Goal: Task Accomplishment & Management: Manage account settings

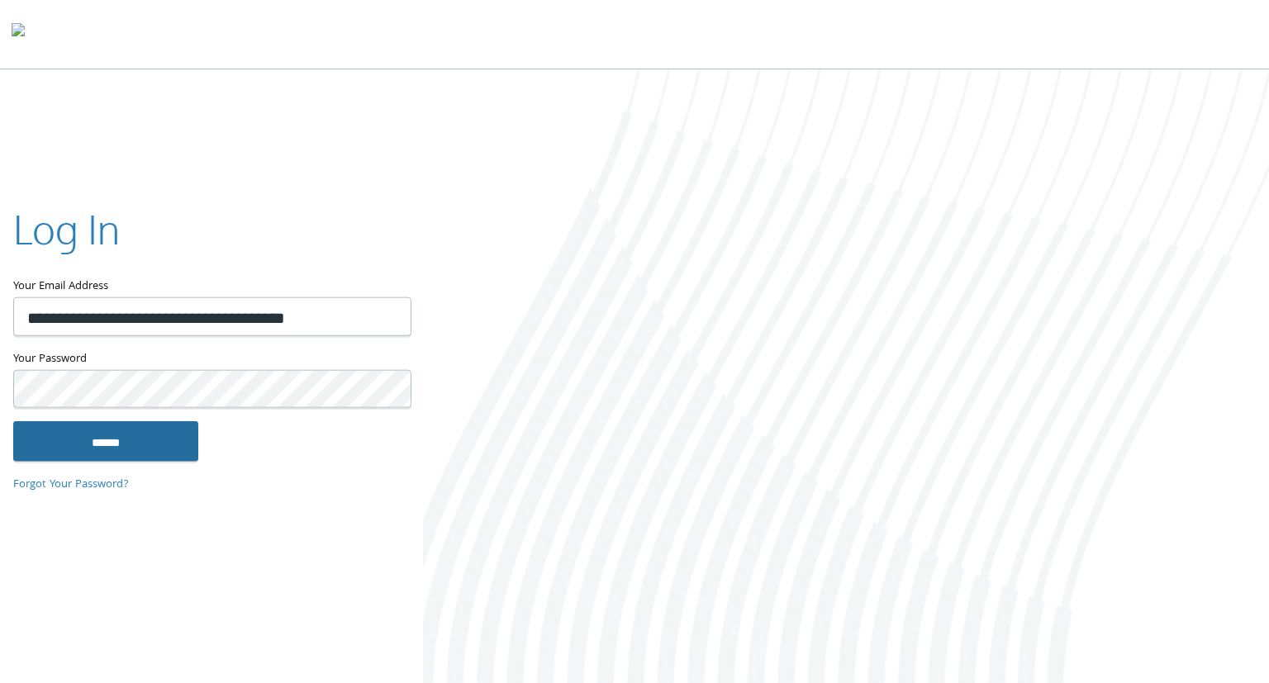
type input "**********"
click at [144, 437] on input "******" at bounding box center [105, 441] width 185 height 40
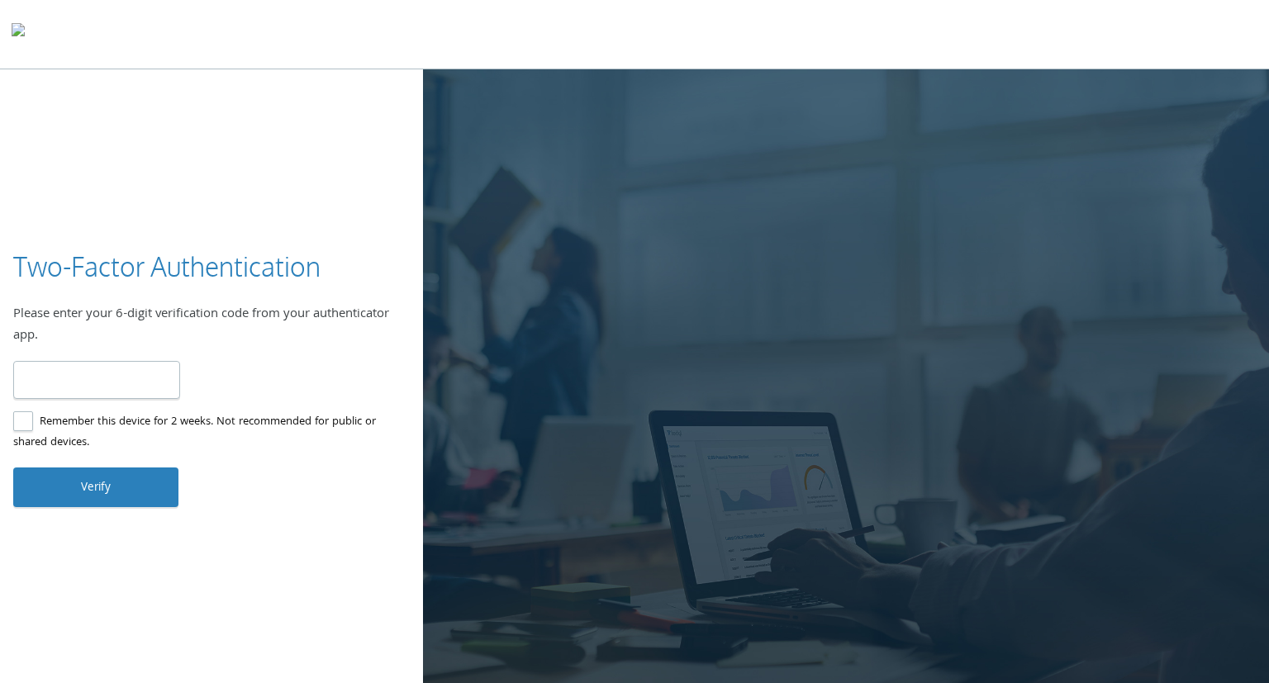
type input "******"
